Goal: Task Accomplishment & Management: Manage account settings

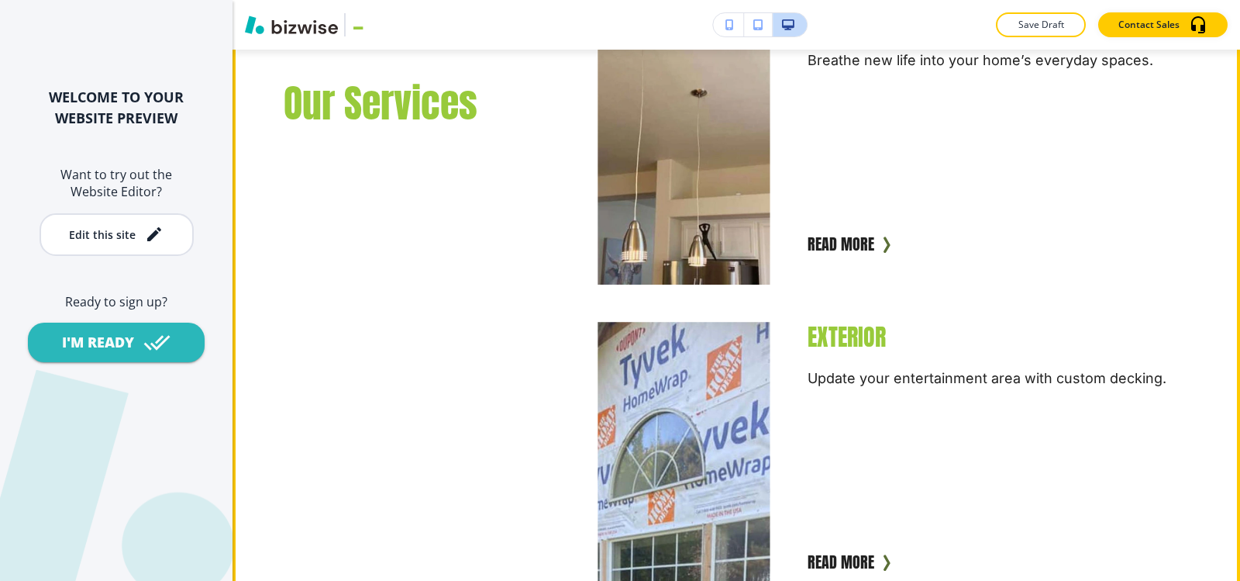
scroll to position [1008, 0]
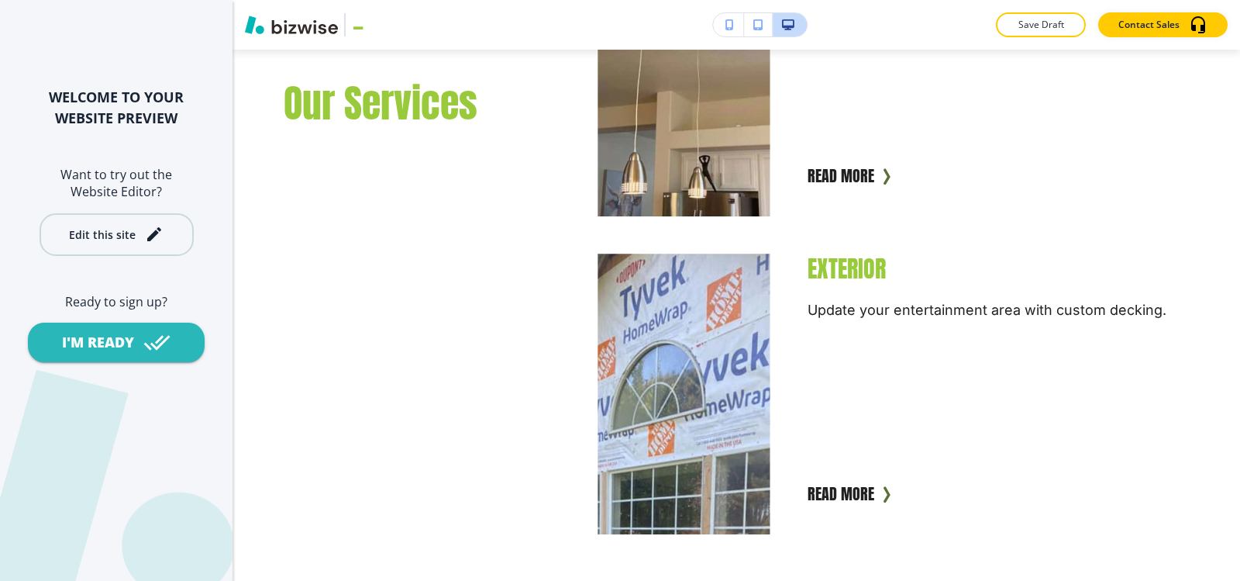
click at [102, 240] on div "Edit this site" at bounding box center [102, 235] width 67 height 12
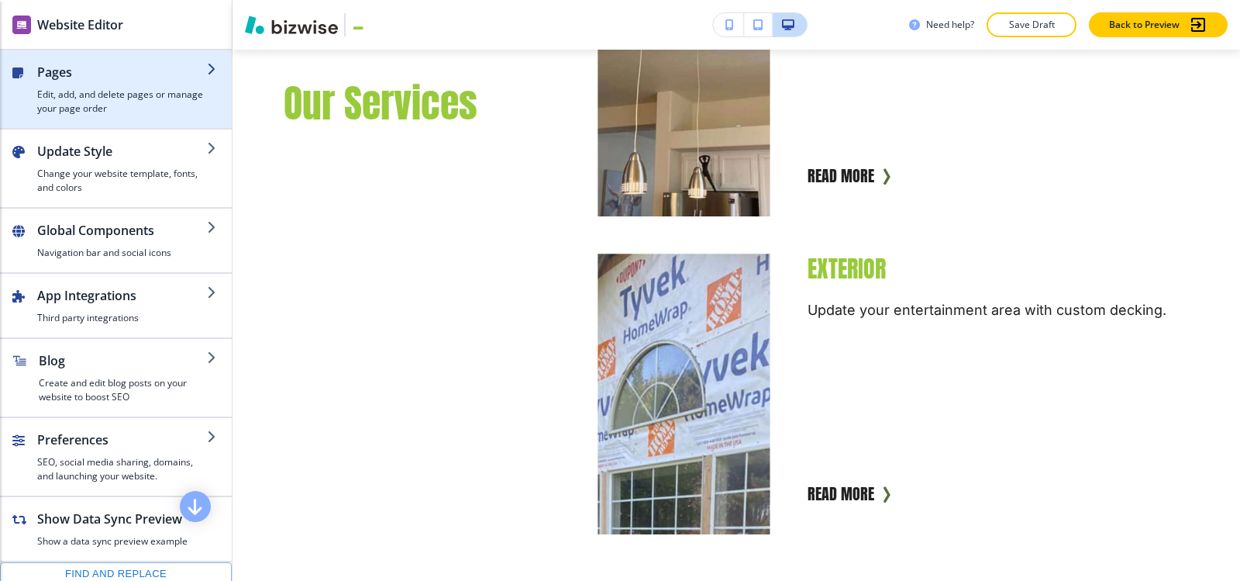
click at [63, 91] on h4 "Edit, add, and delete pages or manage your page order" at bounding box center [122, 102] width 170 height 28
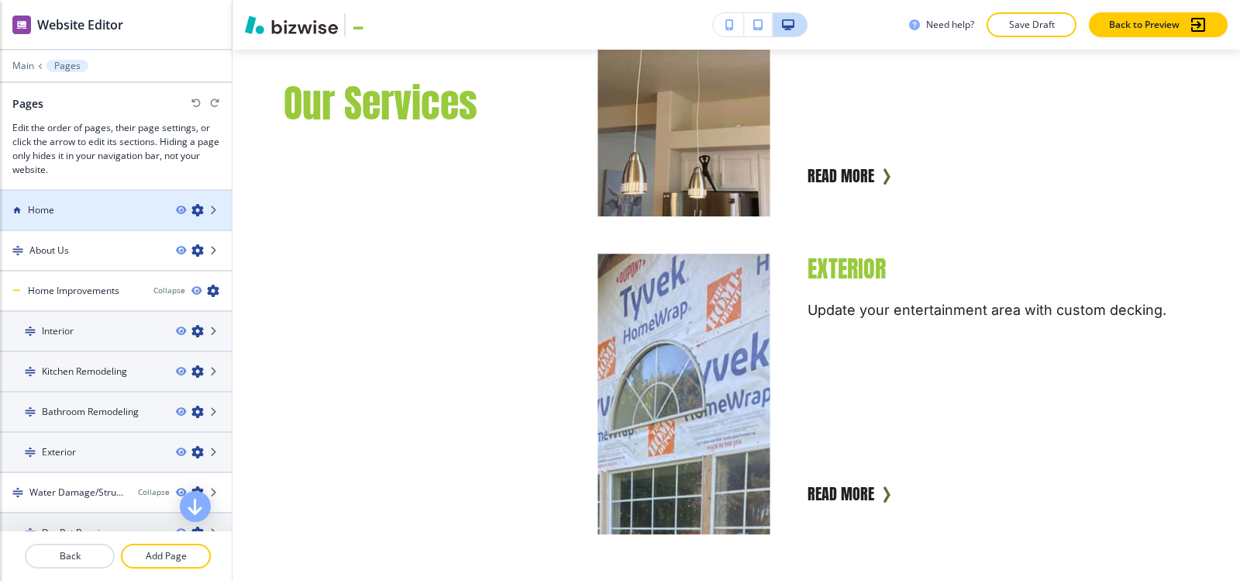
click at [54, 219] on div at bounding box center [116, 223] width 232 height 12
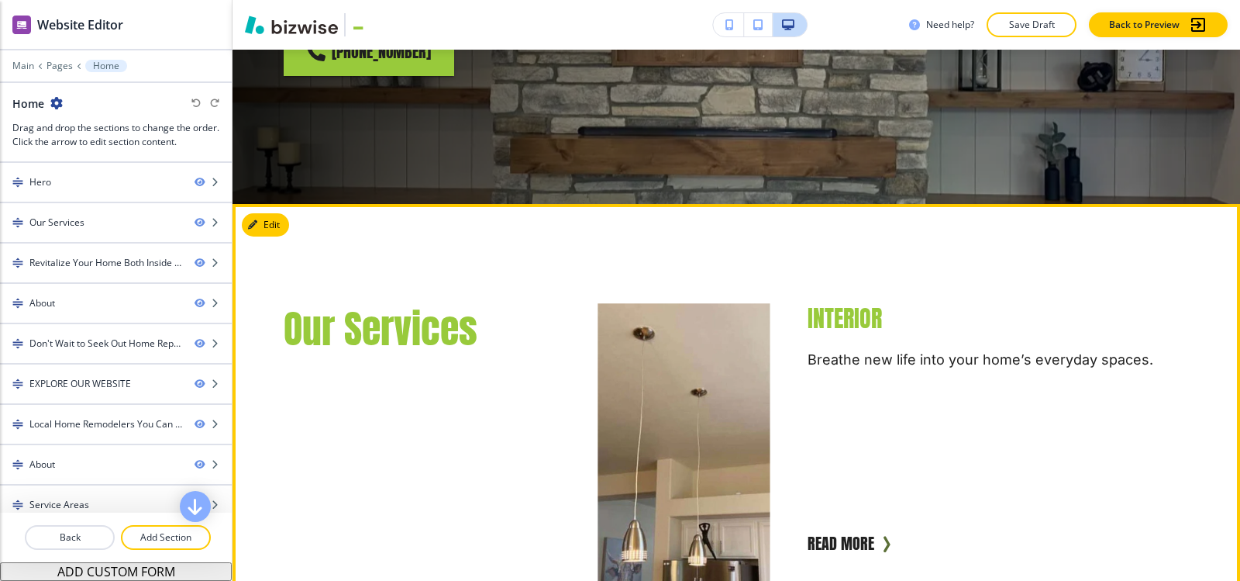
scroll to position [775, 0]
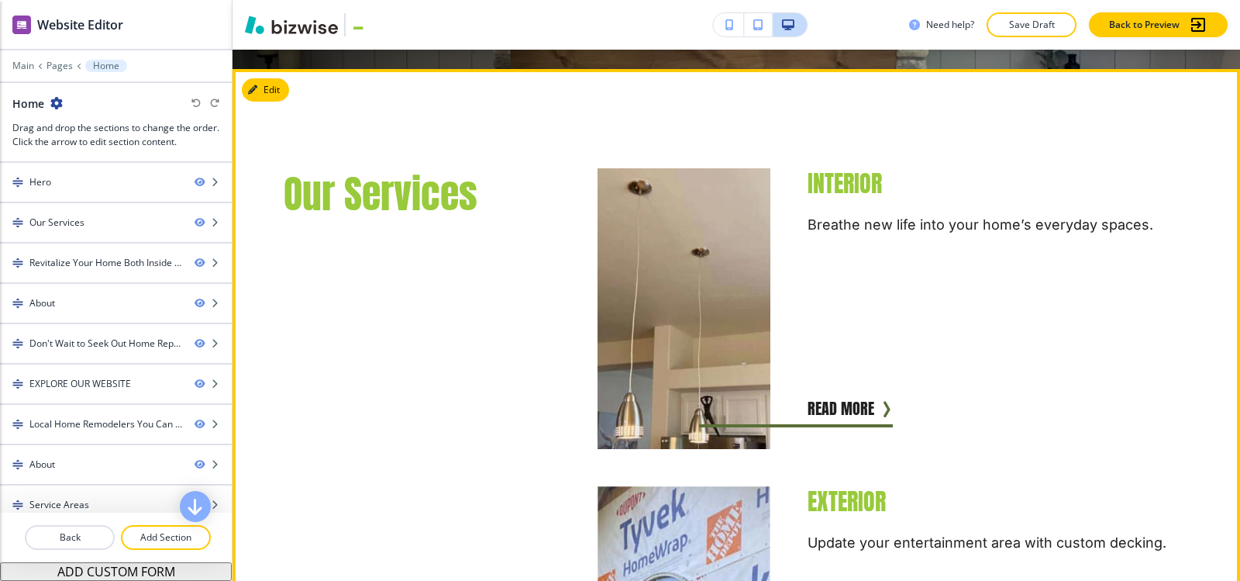
click at [687, 318] on img "button" at bounding box center [683, 308] width 189 height 308
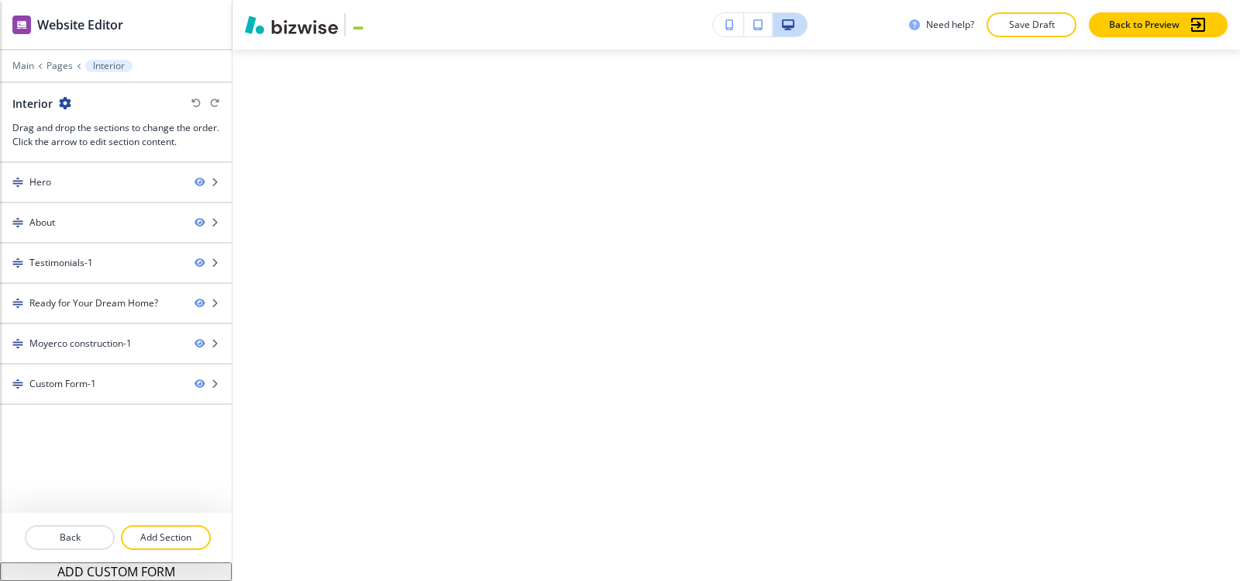
scroll to position [0, 0]
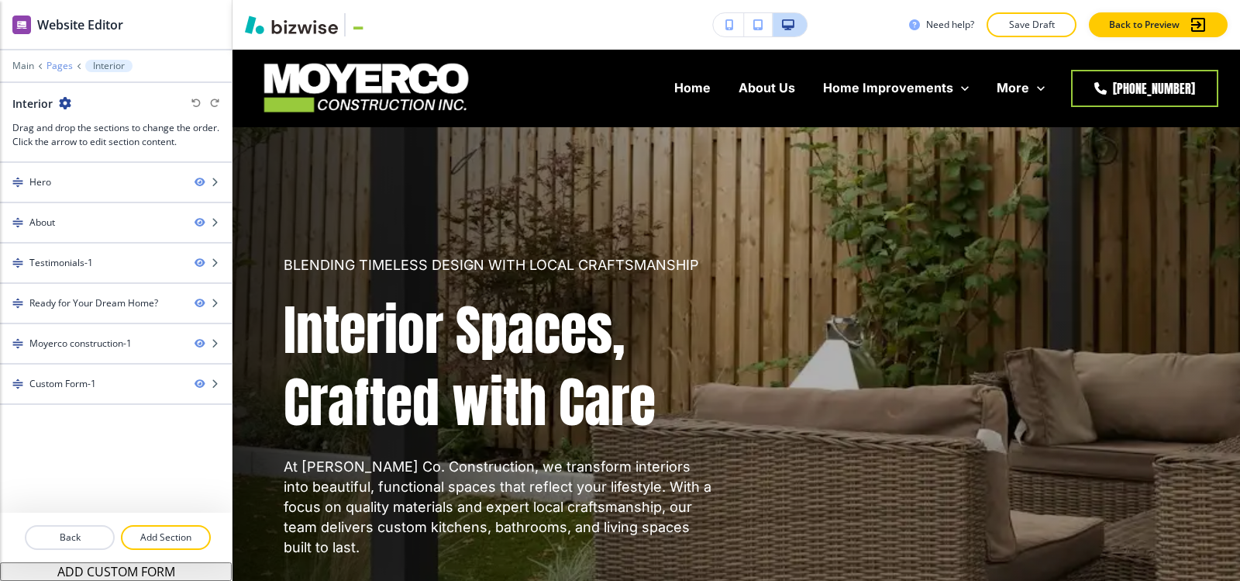
click at [64, 64] on p "Pages" at bounding box center [60, 65] width 26 height 11
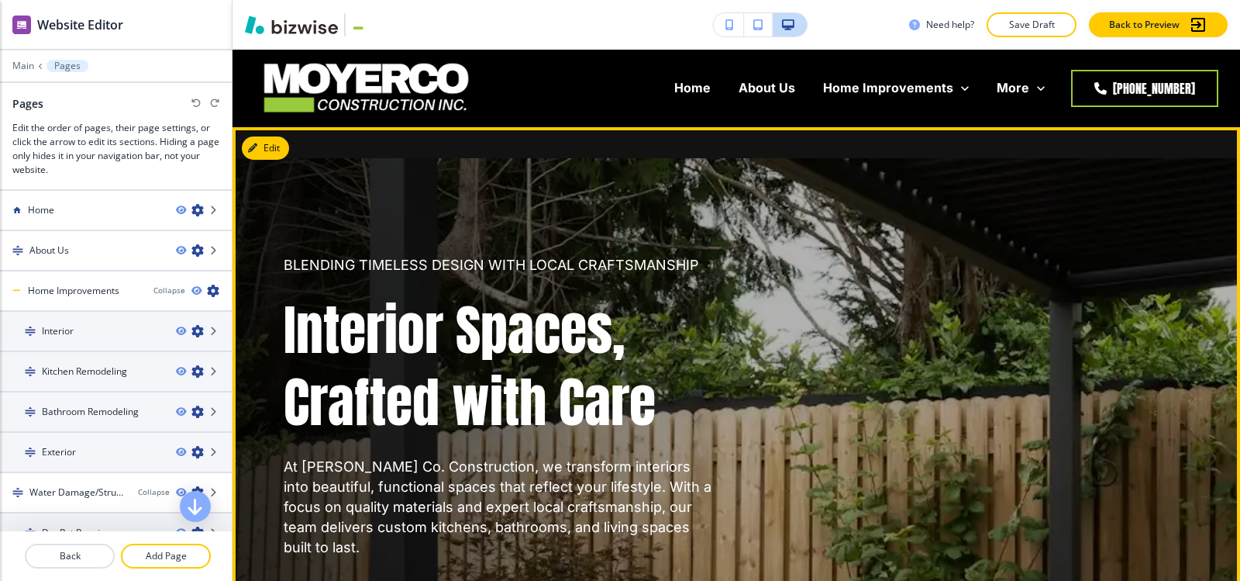
scroll to position [465, 0]
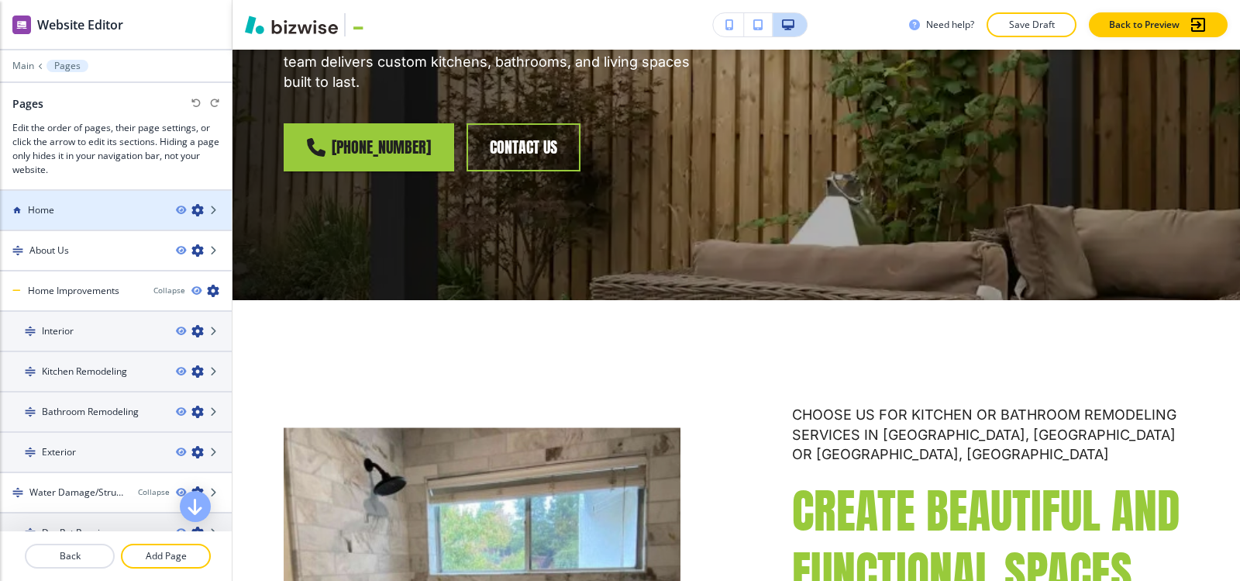
click at [63, 217] on div at bounding box center [116, 223] width 232 height 12
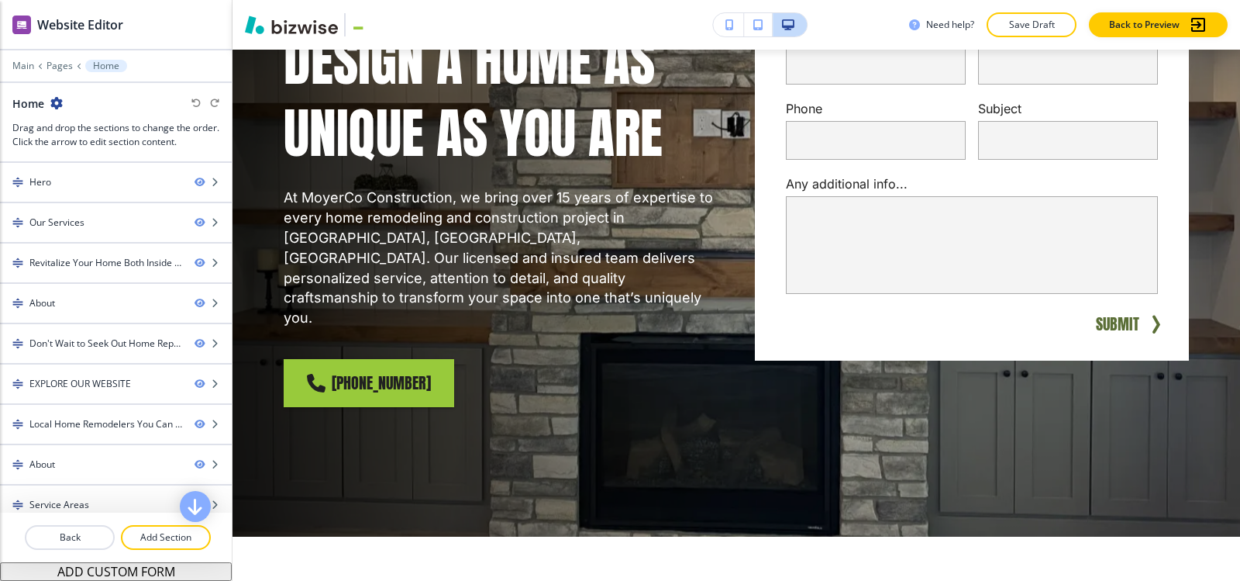
scroll to position [0, 0]
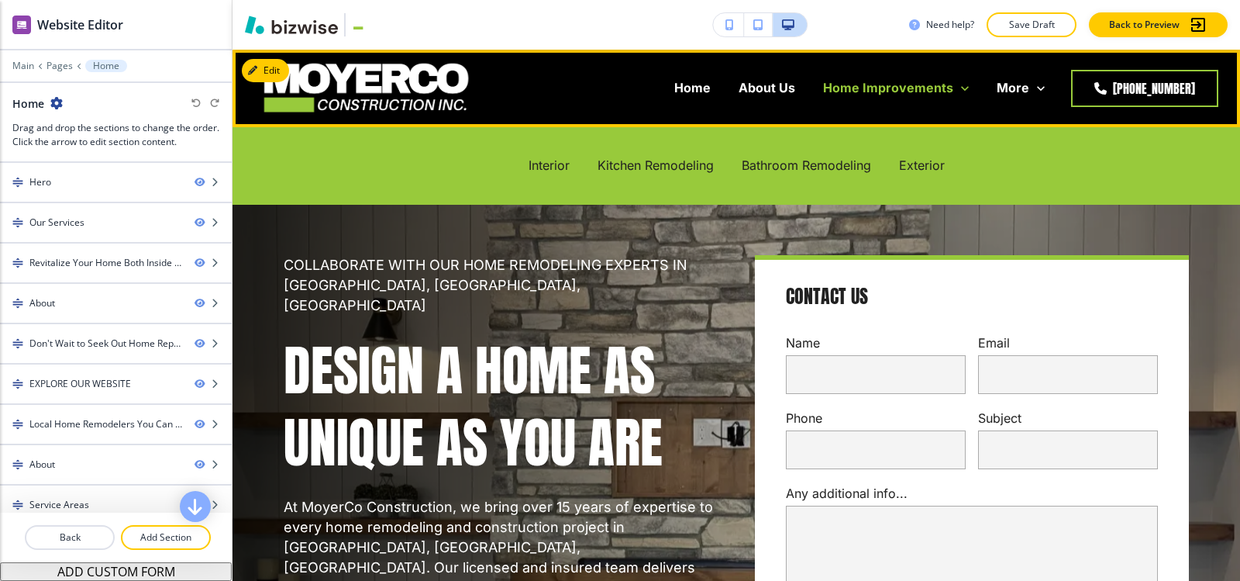
click at [880, 94] on p "Home Improvements" at bounding box center [888, 88] width 130 height 18
click at [878, 82] on p "Home Improvements" at bounding box center [888, 88] width 130 height 18
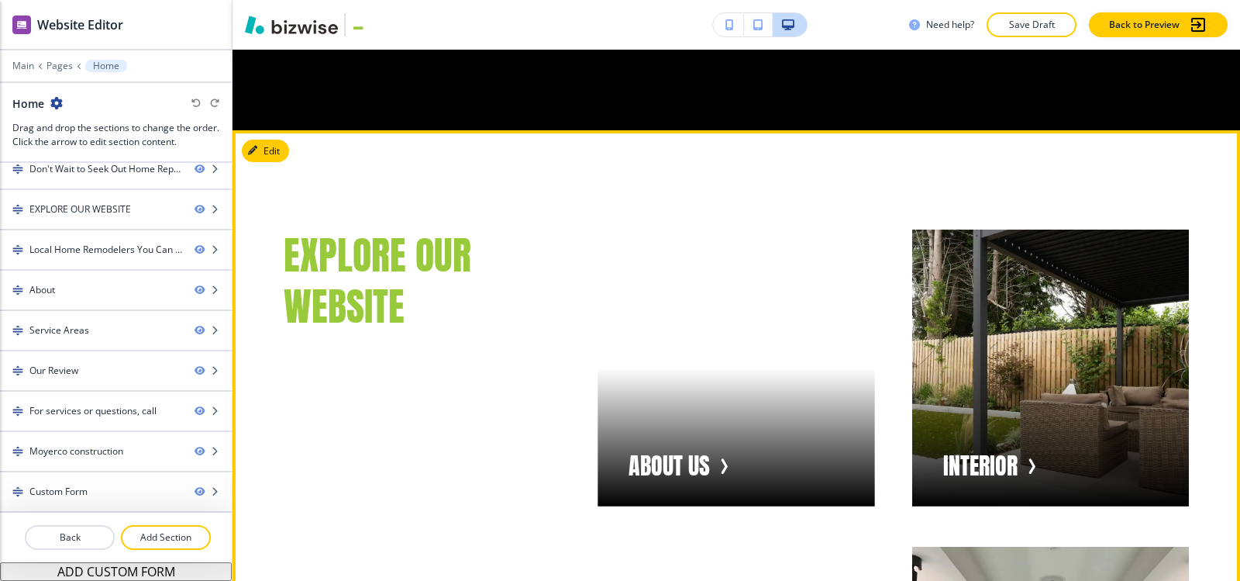
scroll to position [3100, 0]
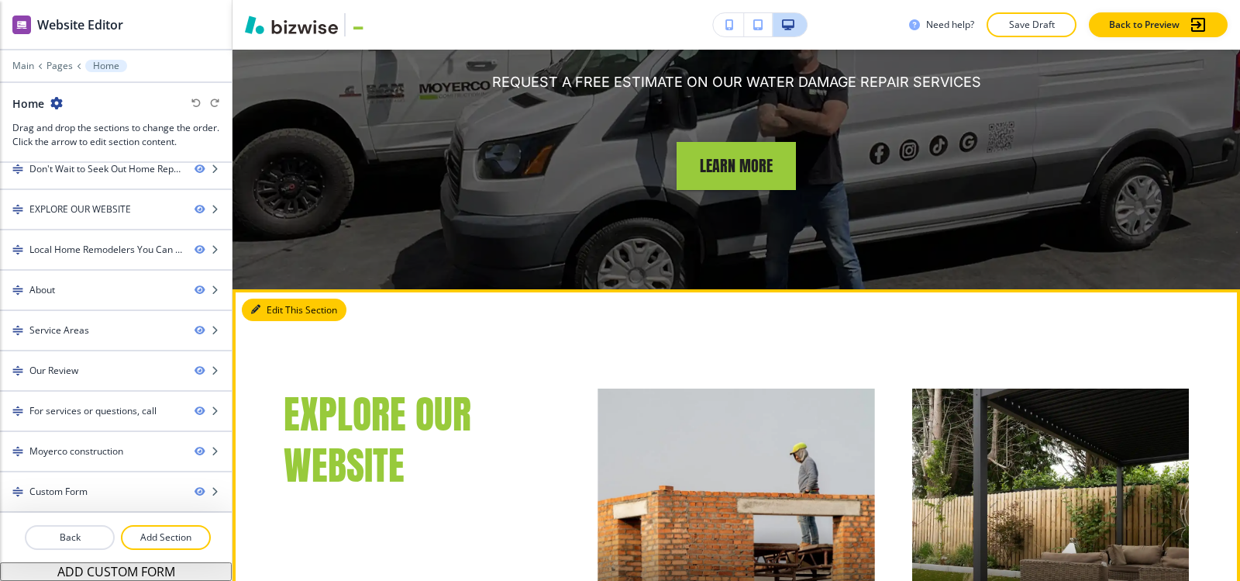
click at [256, 305] on icon "button" at bounding box center [255, 309] width 9 height 9
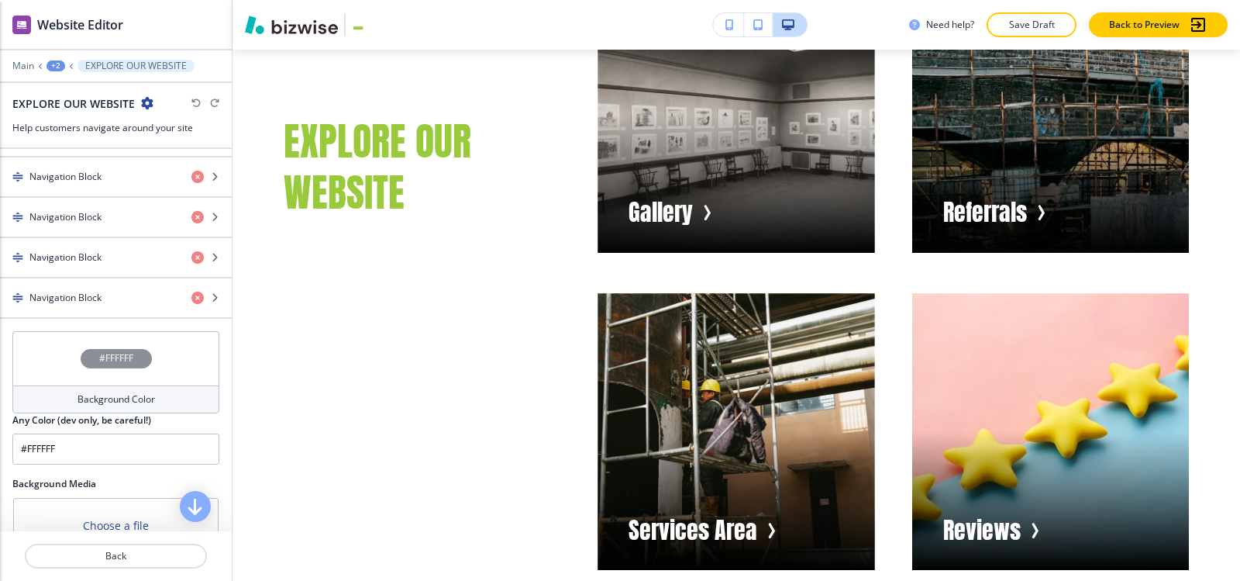
scroll to position [930, 0]
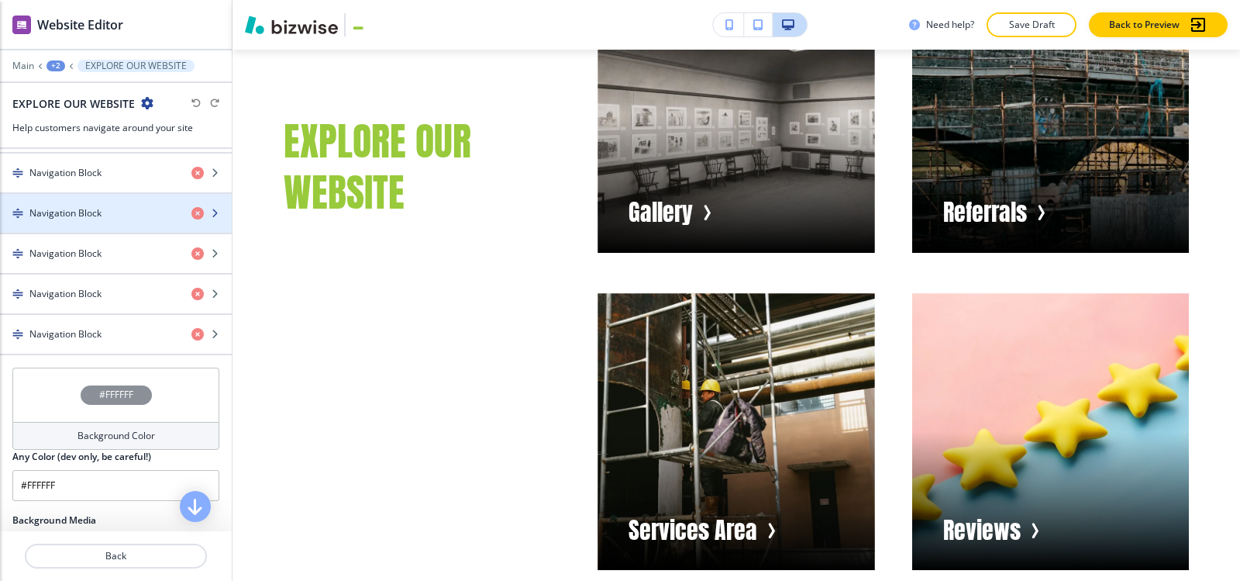
click at [73, 206] on h4 "Navigation Block" at bounding box center [65, 213] width 72 height 14
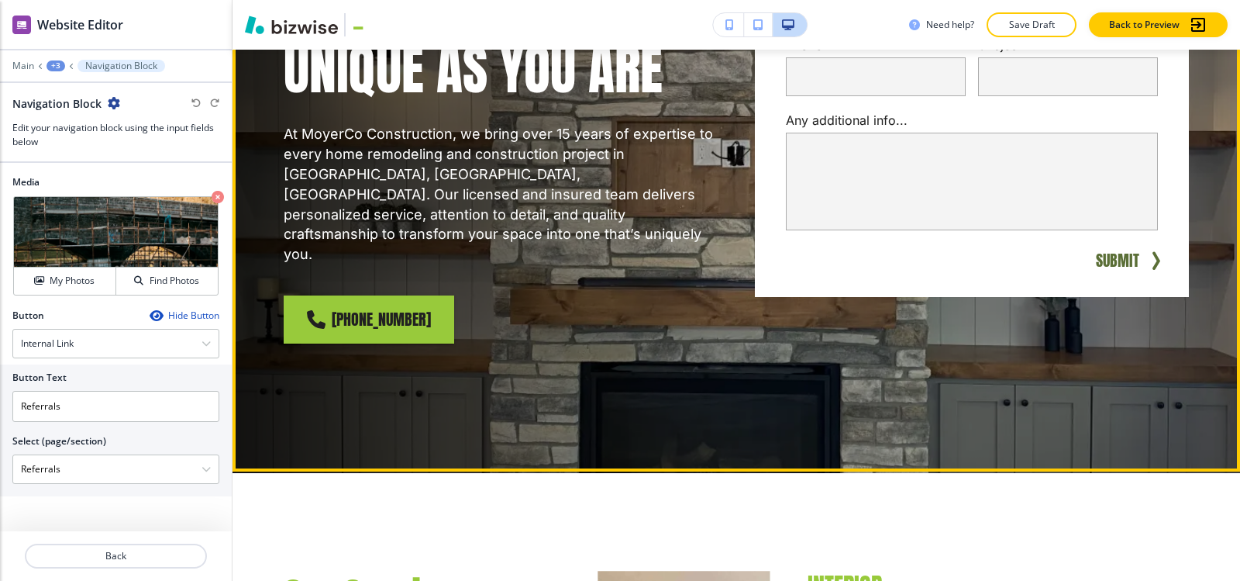
scroll to position [208, 0]
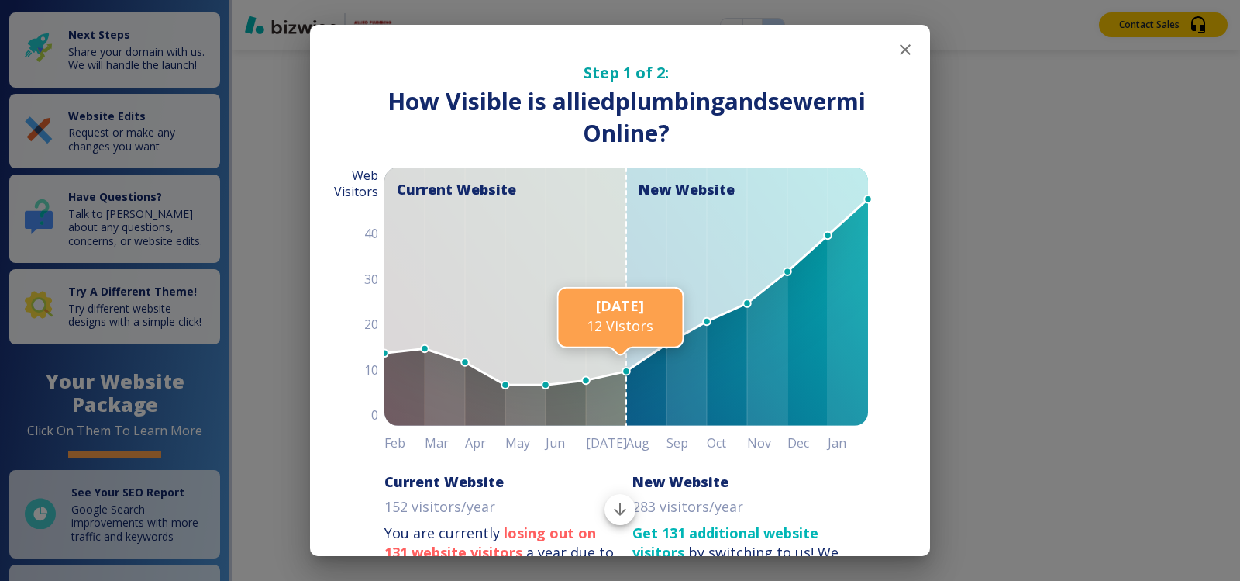
click at [896, 53] on icon "button" at bounding box center [905, 49] width 19 height 19
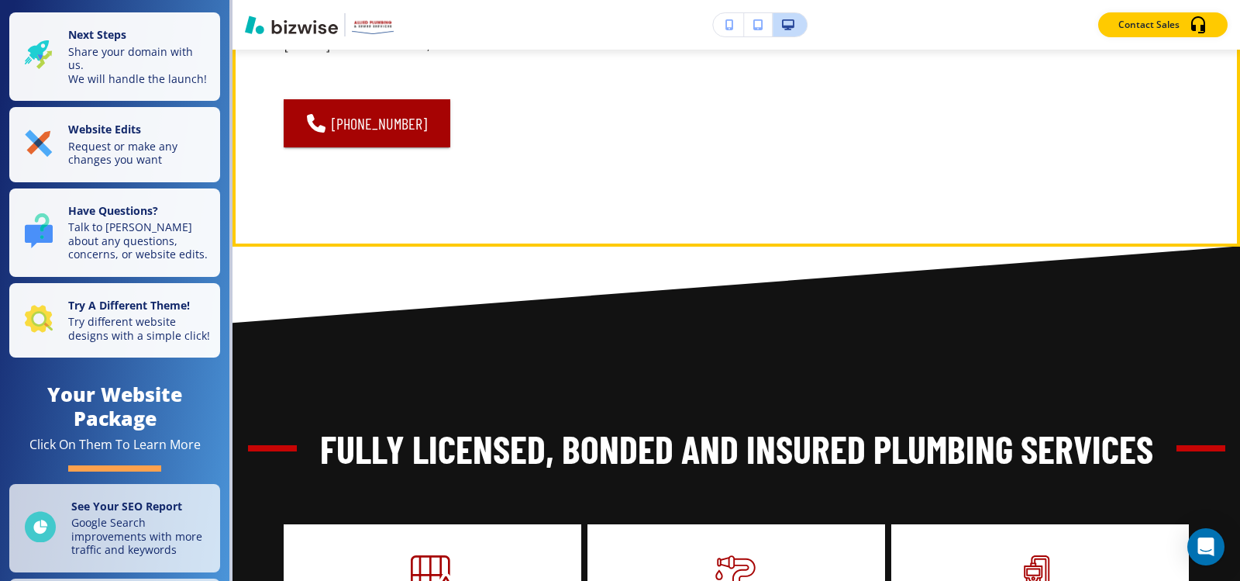
scroll to position [1860, 0]
